Goal: Task Accomplishment & Management: Use online tool/utility

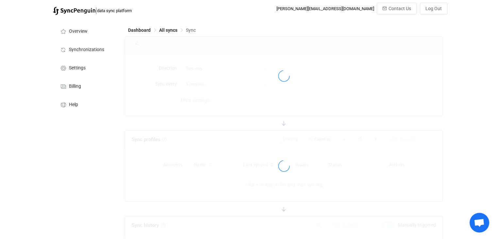
type input "Salesforce → Google"
type input "10 minutes"
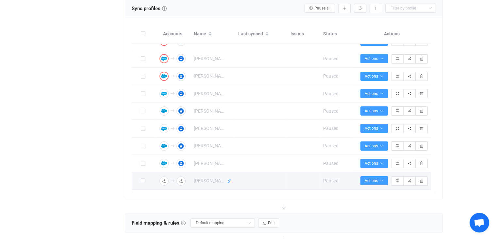
scroll to position [114, 0]
